Goal: Information Seeking & Learning: Find specific fact

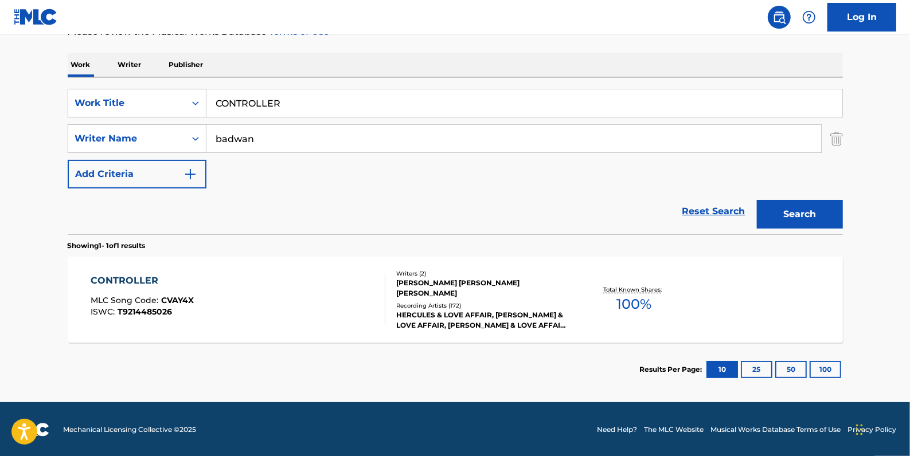
click at [703, 212] on link "Reset Search" at bounding box center [713, 211] width 75 height 25
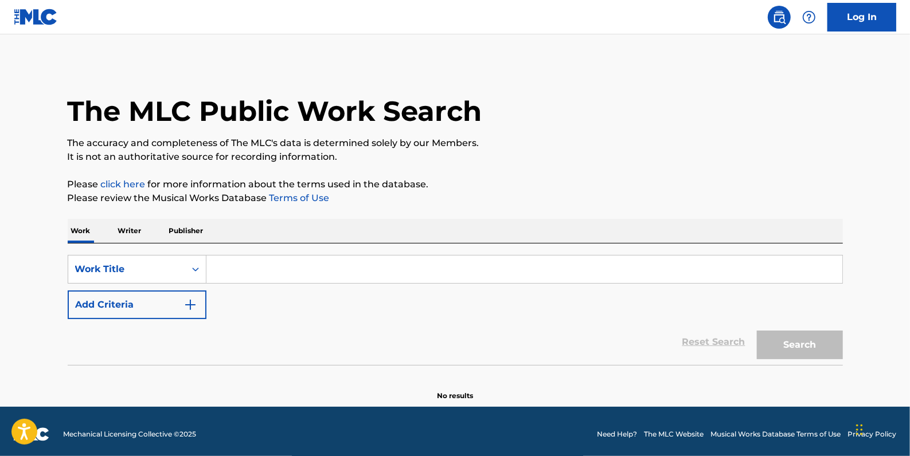
paste input "ANSWERS COME IN DREAMS"
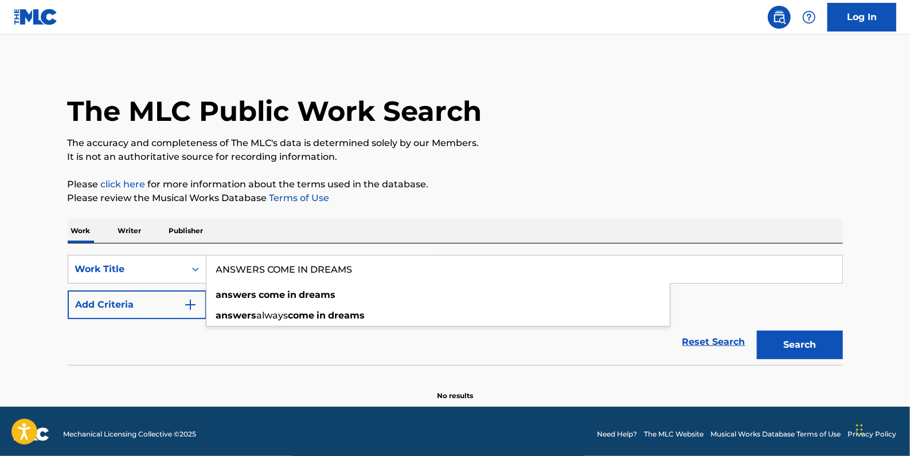
type input "ANSWERS COME IN DREAMS"
click at [143, 304] on button "Add Criteria" at bounding box center [137, 305] width 139 height 29
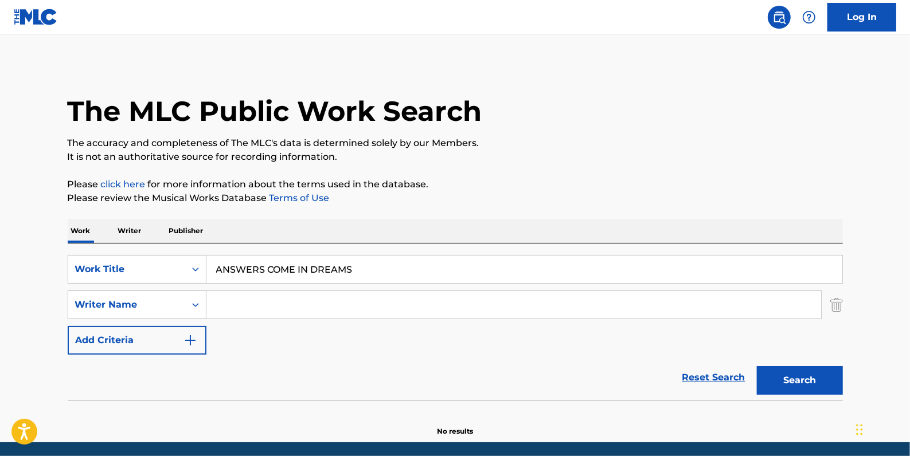
click at [232, 304] on input "Search Form" at bounding box center [513, 305] width 614 height 28
paste input "[PERSON_NAME]"
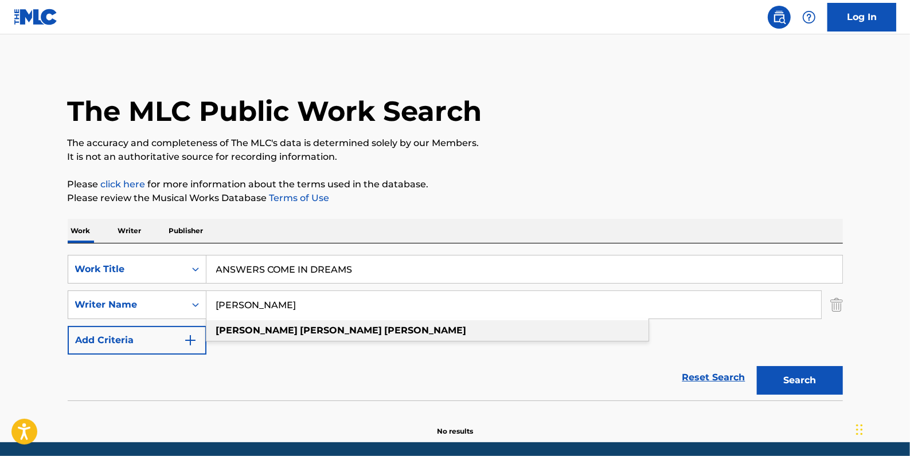
click at [385, 332] on strong "[PERSON_NAME]" at bounding box center [426, 330] width 82 height 11
type input "[PERSON_NAME]"
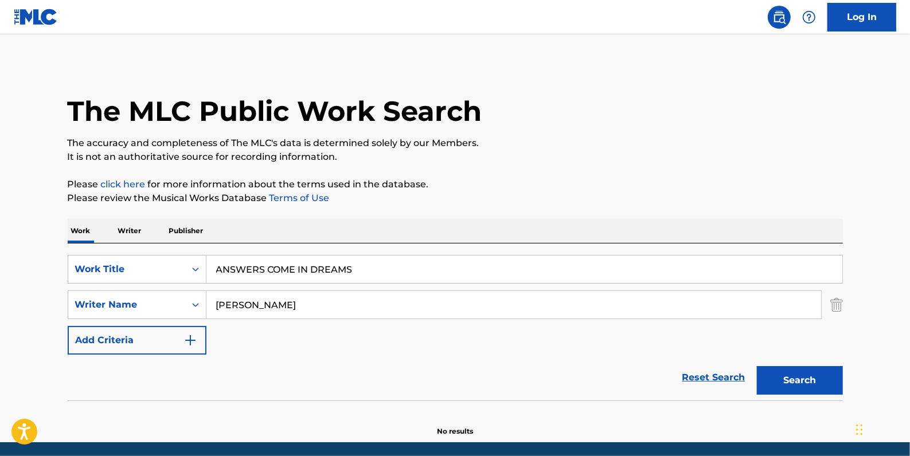
click at [807, 372] on button "Search" at bounding box center [800, 380] width 86 height 29
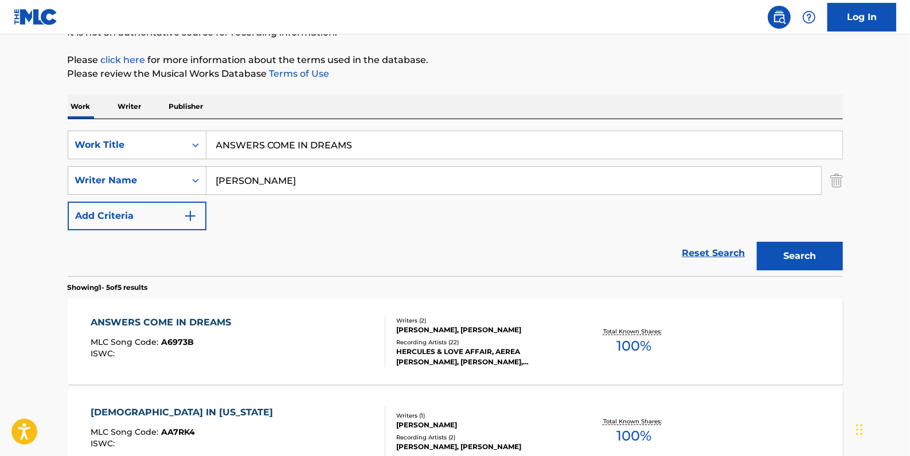
scroll to position [156, 0]
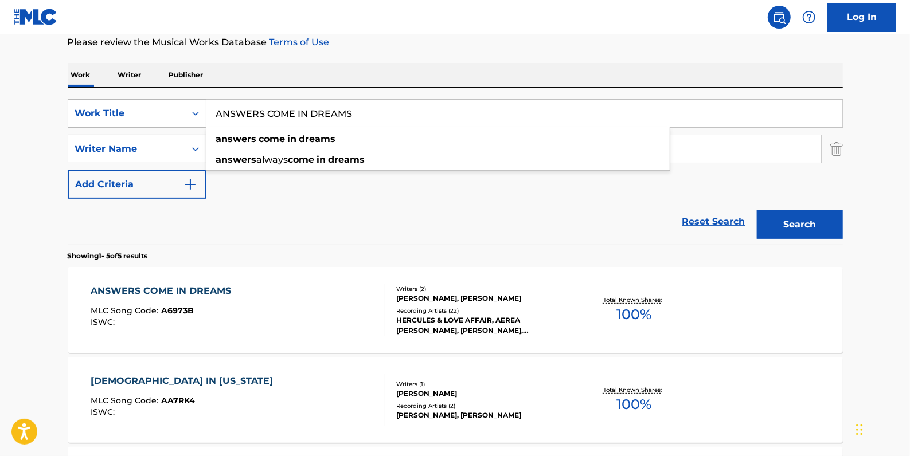
drag, startPoint x: 380, startPoint y: 114, endPoint x: 188, endPoint y: 115, distance: 192.0
click at [188, 116] on div "SearchWithCriteria81413c13-ecda-4570-9519-009c48b71e2b Work Title ANSWERS COME …" at bounding box center [455, 113] width 775 height 29
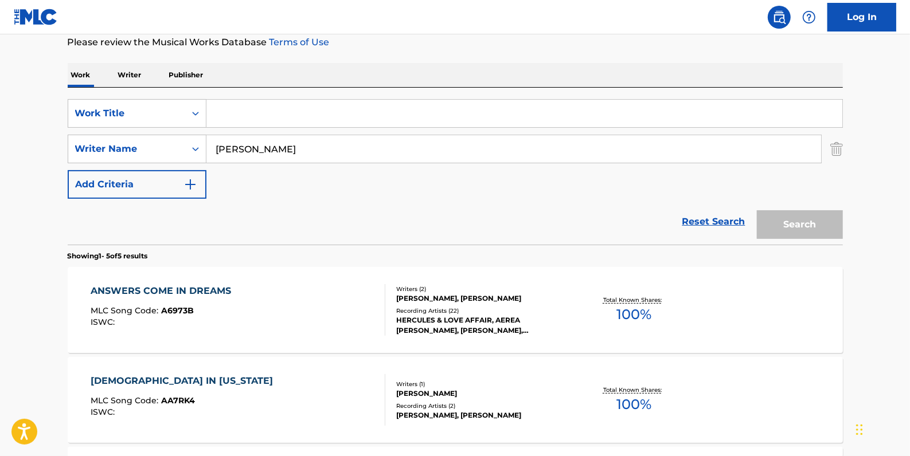
paste input "WHAT YOU NEED"
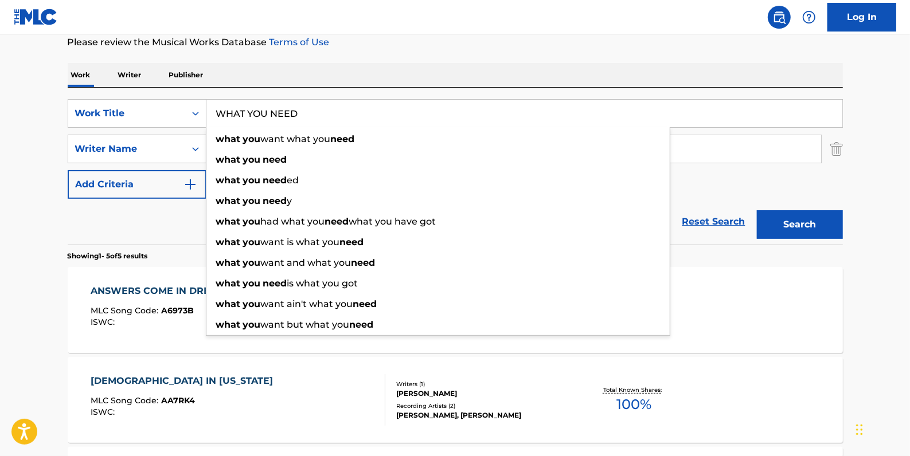
type input "WHAT YOU NEED"
click at [791, 224] on button "Search" at bounding box center [800, 224] width 86 height 29
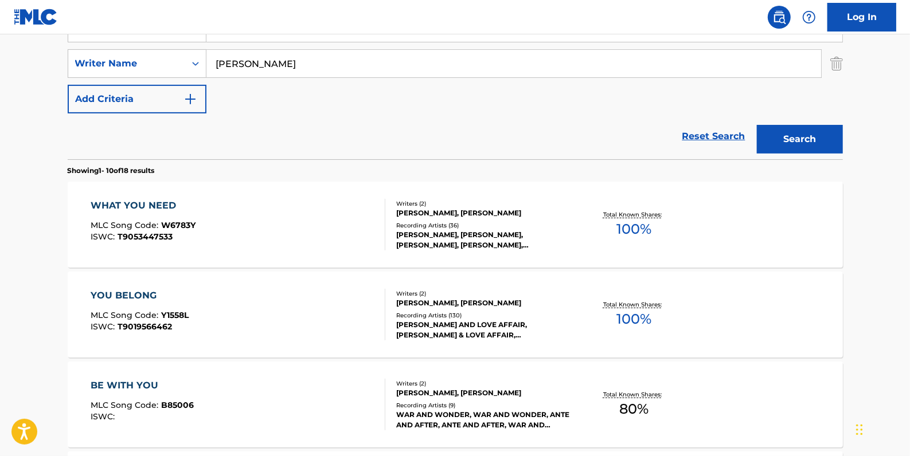
scroll to position [260, 0]
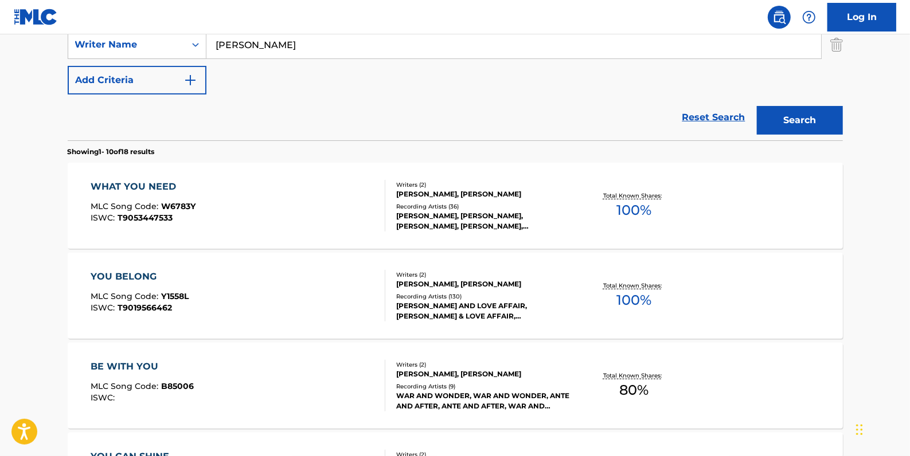
click at [355, 212] on div "WHAT YOU NEED MLC Song Code : W6783Y ISWC : T9053447533" at bounding box center [238, 206] width 295 height 52
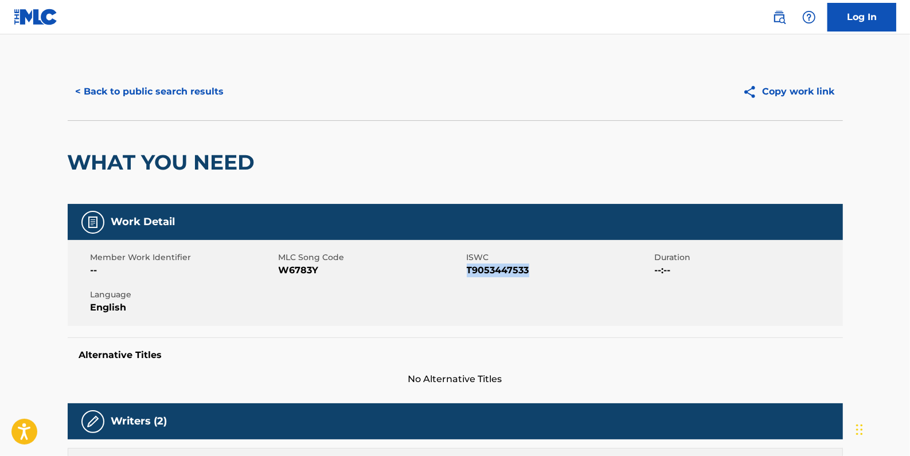
drag, startPoint x: 537, startPoint y: 268, endPoint x: 469, endPoint y: 272, distance: 68.4
click at [469, 272] on span "T9053447533" at bounding box center [559, 271] width 185 height 14
drag, startPoint x: 469, startPoint y: 272, endPoint x: 479, endPoint y: 272, distance: 10.3
copy span "T9053447533"
click at [167, 91] on button "< Back to public search results" at bounding box center [150, 91] width 165 height 29
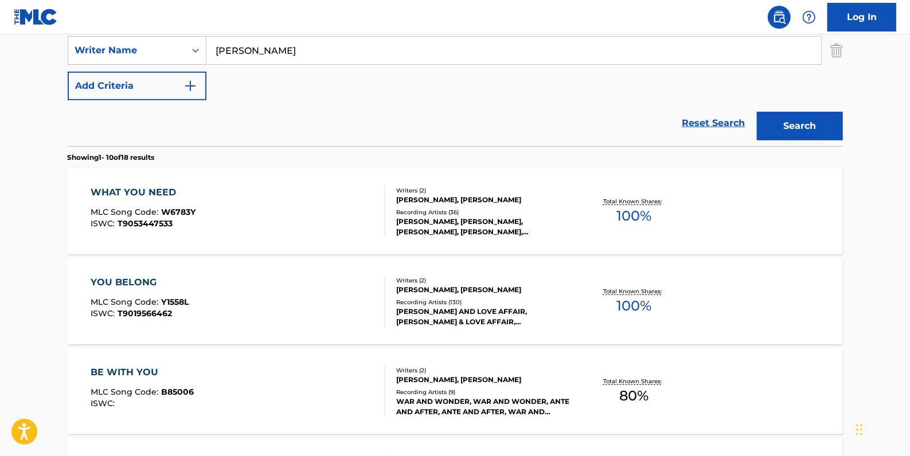
scroll to position [202, 0]
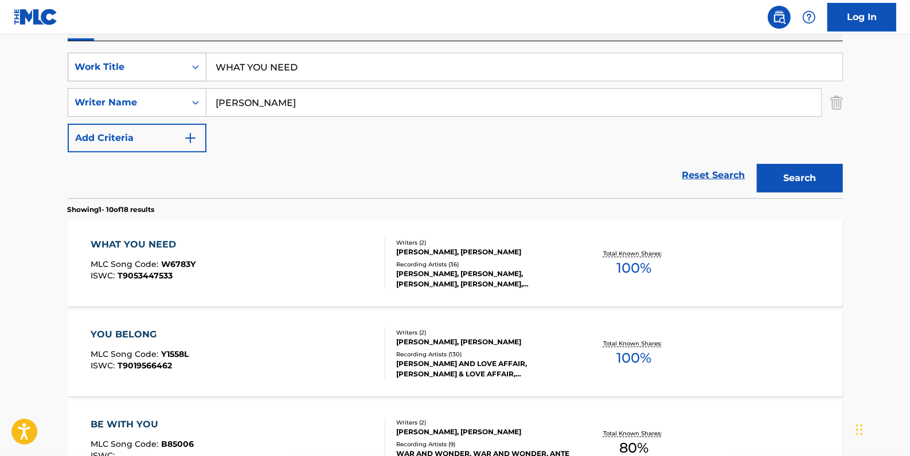
drag, startPoint x: 304, startPoint y: 69, endPoint x: 183, endPoint y: 61, distance: 120.6
click at [183, 61] on div "SearchWithCriteria81413c13-ecda-4570-9519-009c48b71e2b Work Title WHAT YOU NEED" at bounding box center [455, 67] width 775 height 29
paste input "LIBERTY"
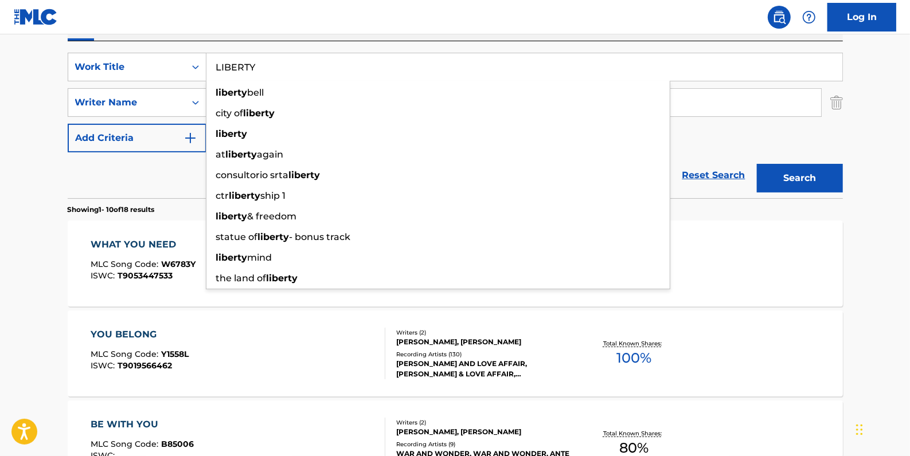
type input "LIBERTY"
click at [800, 183] on button "Search" at bounding box center [800, 178] width 86 height 29
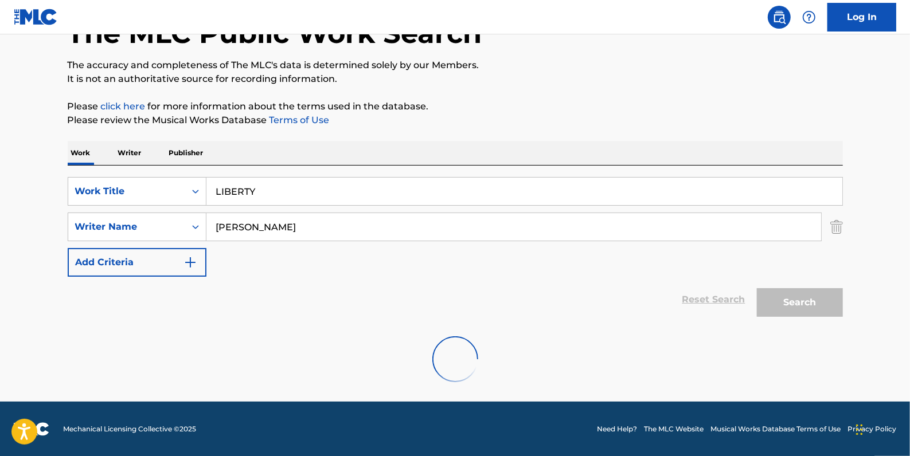
scroll to position [166, 0]
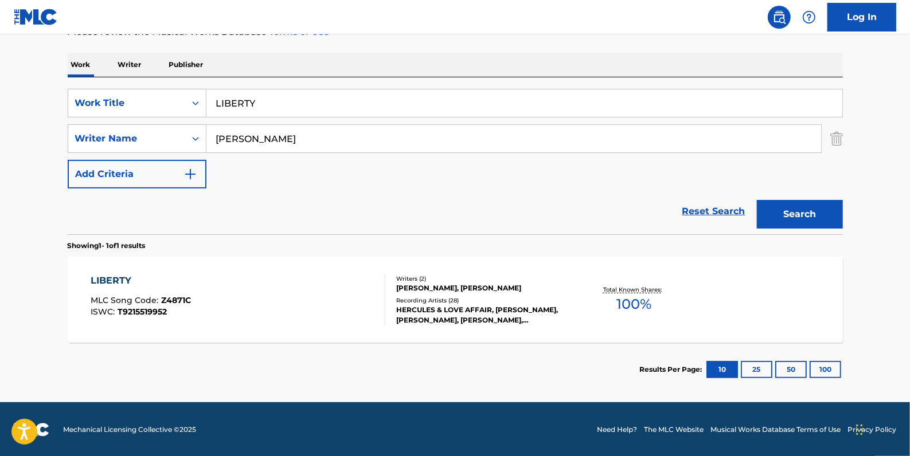
click at [315, 280] on div "LIBERTY MLC Song Code : Z4871C ISWC : T9215519952" at bounding box center [238, 300] width 295 height 52
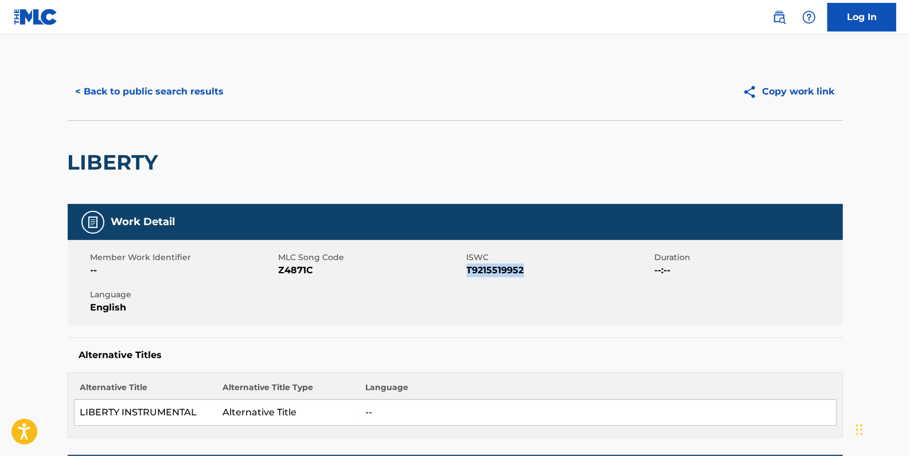
drag, startPoint x: 531, startPoint y: 267, endPoint x: 467, endPoint y: 269, distance: 63.6
click at [467, 269] on span "T9215519952" at bounding box center [559, 271] width 185 height 14
drag, startPoint x: 467, startPoint y: 269, endPoint x: 477, endPoint y: 269, distance: 9.8
copy span "T9215519952"
